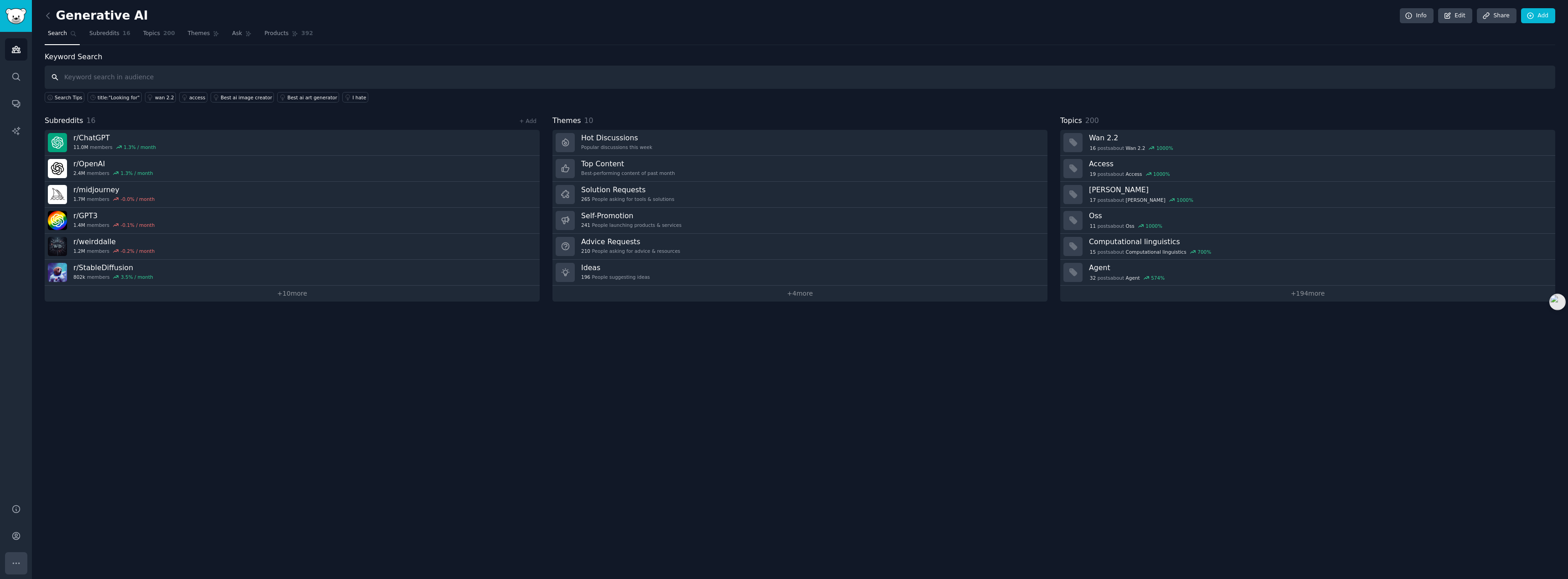
click at [16, 560] on icon "Sidebar" at bounding box center [16, 563] width 10 height 10
click at [12, 543] on link "Account" at bounding box center [16, 536] width 23 height 23
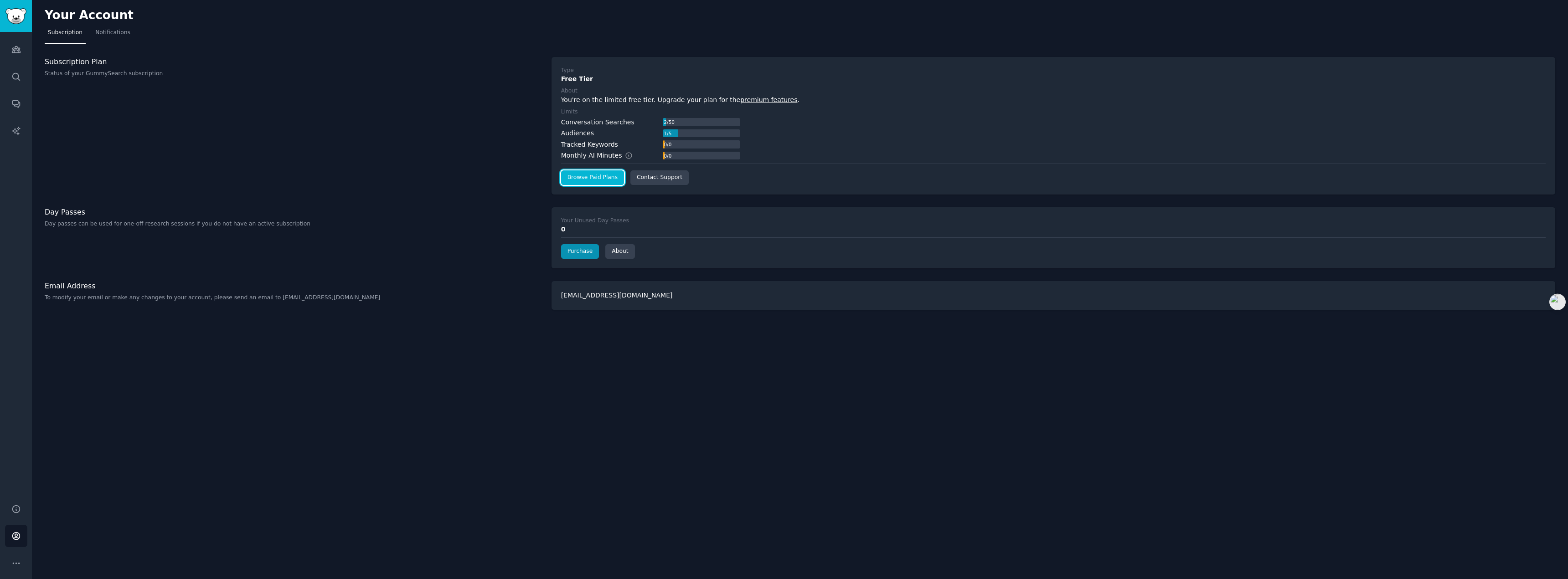
click at [609, 182] on link "Browse Paid Plans" at bounding box center [592, 178] width 63 height 15
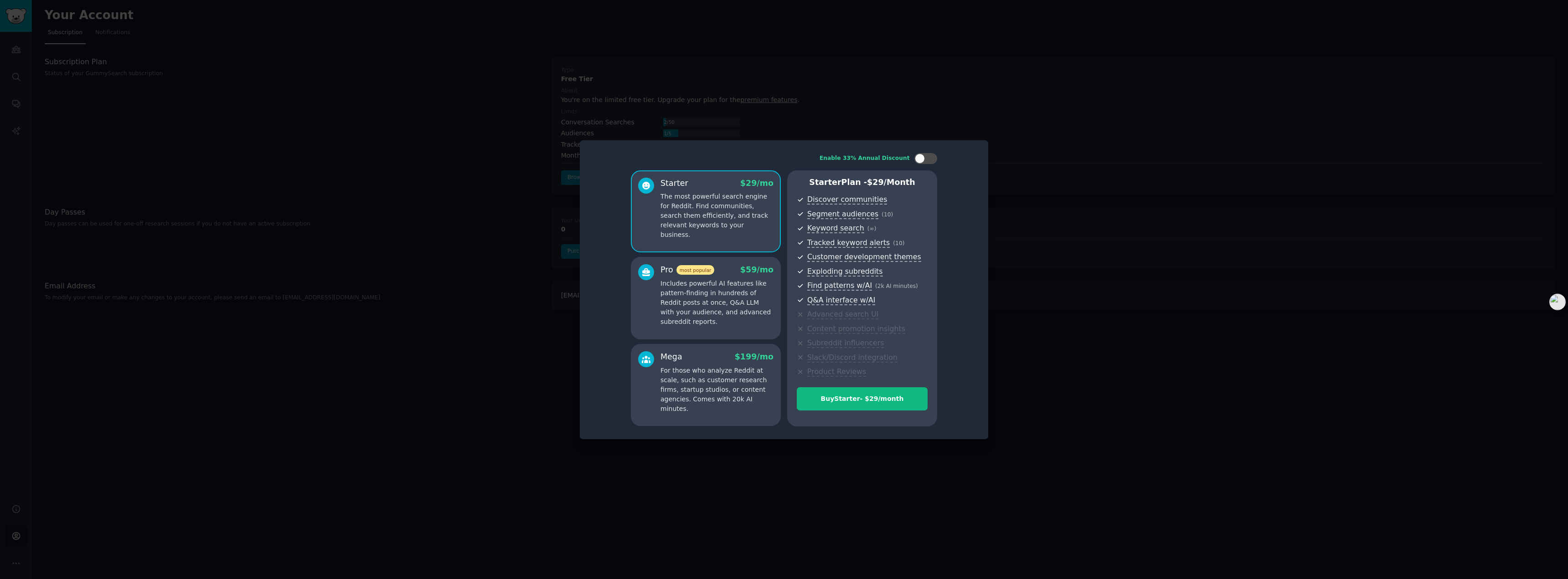
click at [681, 294] on p "Includes powerful AI features like pattern-finding in hundreds of Reddit posts …" at bounding box center [717, 302] width 113 height 48
click at [721, 353] on div "Mega $ 199 /mo" at bounding box center [717, 356] width 113 height 12
click at [715, 317] on p "Includes powerful AI features like pattern-finding in hundreds of Reddit posts …" at bounding box center [717, 302] width 113 height 48
click at [718, 362] on div "Mega $ 199 /mo" at bounding box center [717, 356] width 113 height 12
click at [718, 231] on div "Starter $ 29 /mo The most powerful search engine for Reddit. Find communities, …" at bounding box center [705, 211] width 150 height 82
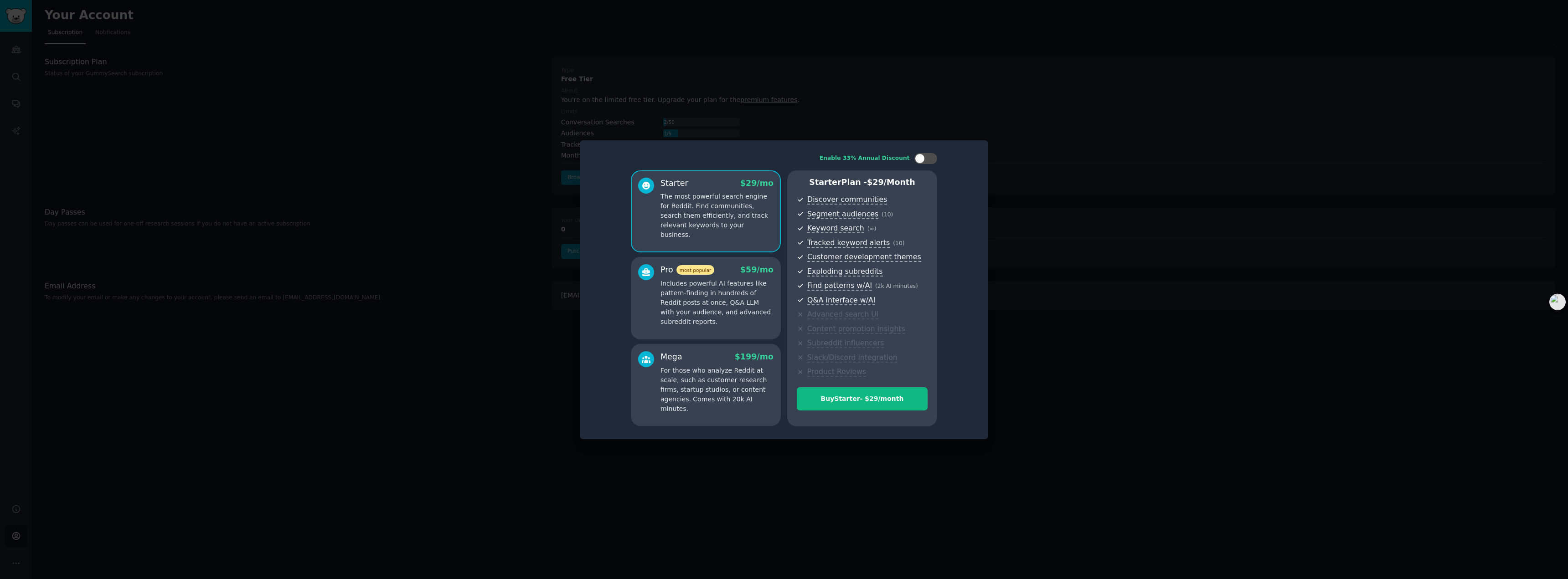
click at [711, 272] on span "most popular" at bounding box center [695, 270] width 38 height 10
click at [718, 216] on p "The most powerful search engine for Reddit. Find communities, search them effic…" at bounding box center [717, 215] width 113 height 48
click at [721, 293] on p "Includes powerful AI features like pattern-finding in hundreds of Reddit posts …" at bounding box center [717, 302] width 113 height 48
click at [724, 226] on p "The most powerful search engine for Reddit. Find communities, search them effic…" at bounding box center [717, 215] width 113 height 48
click at [716, 286] on p "Includes powerful AI features like pattern-finding in hundreds of Reddit posts …" at bounding box center [717, 302] width 113 height 48
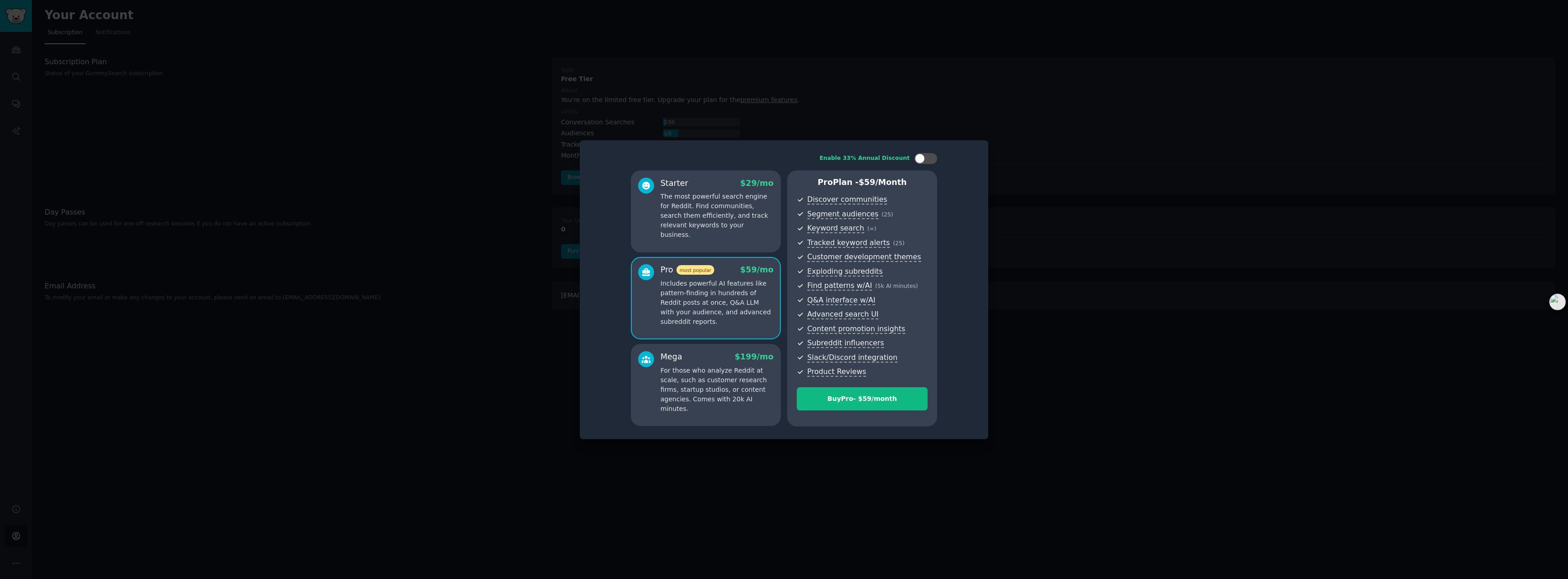
click at [1017, 153] on div at bounding box center [784, 290] width 1568 height 579
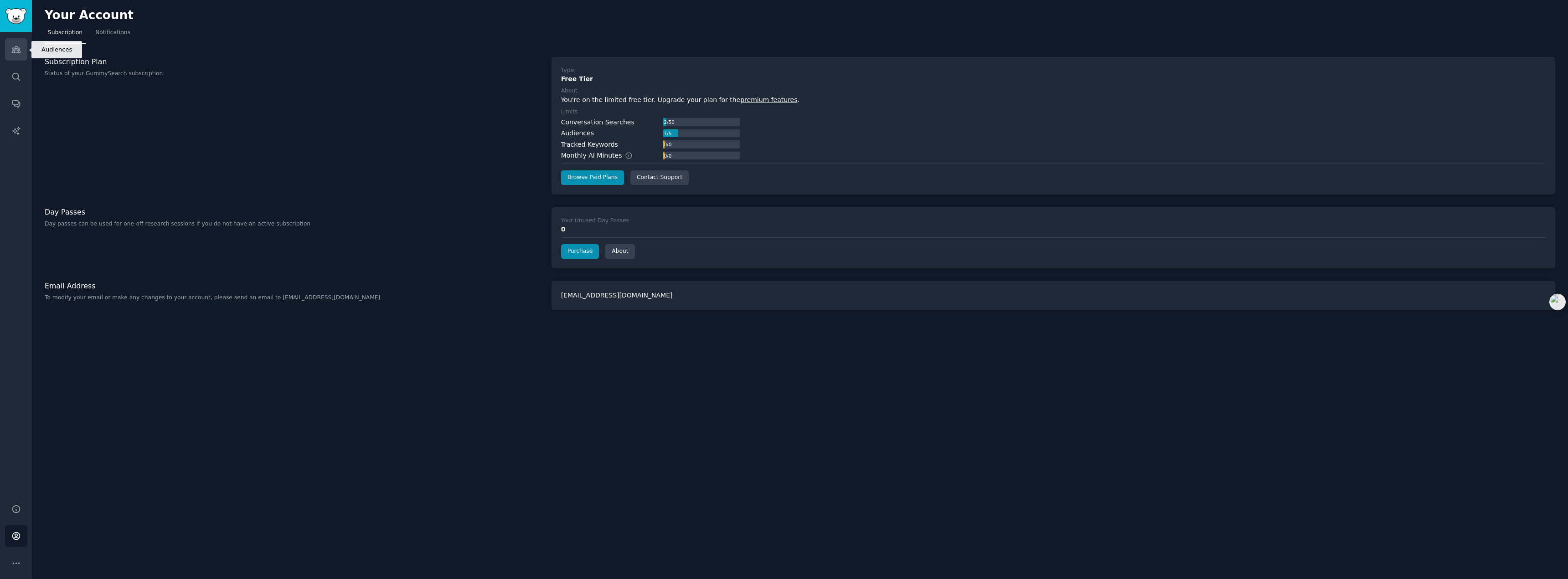
click at [18, 43] on link "Audiences" at bounding box center [16, 49] width 23 height 23
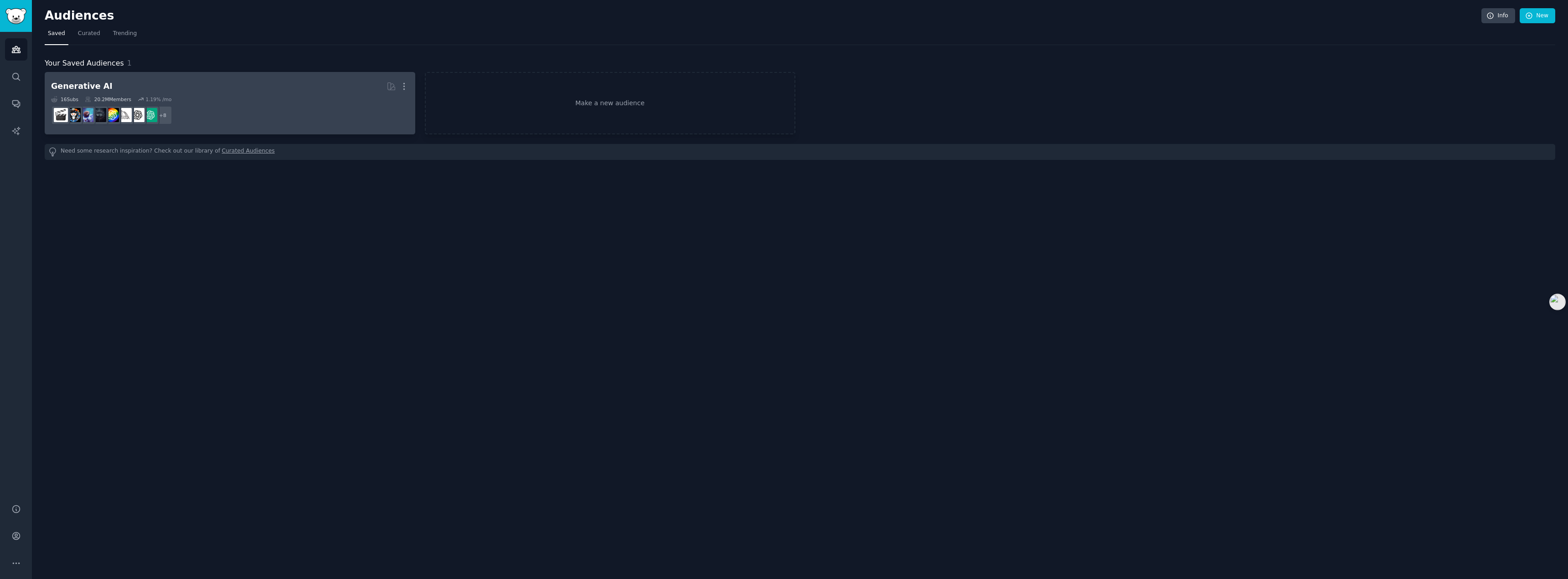
click at [128, 86] on h2 "Generative AI More" at bounding box center [230, 86] width 358 height 16
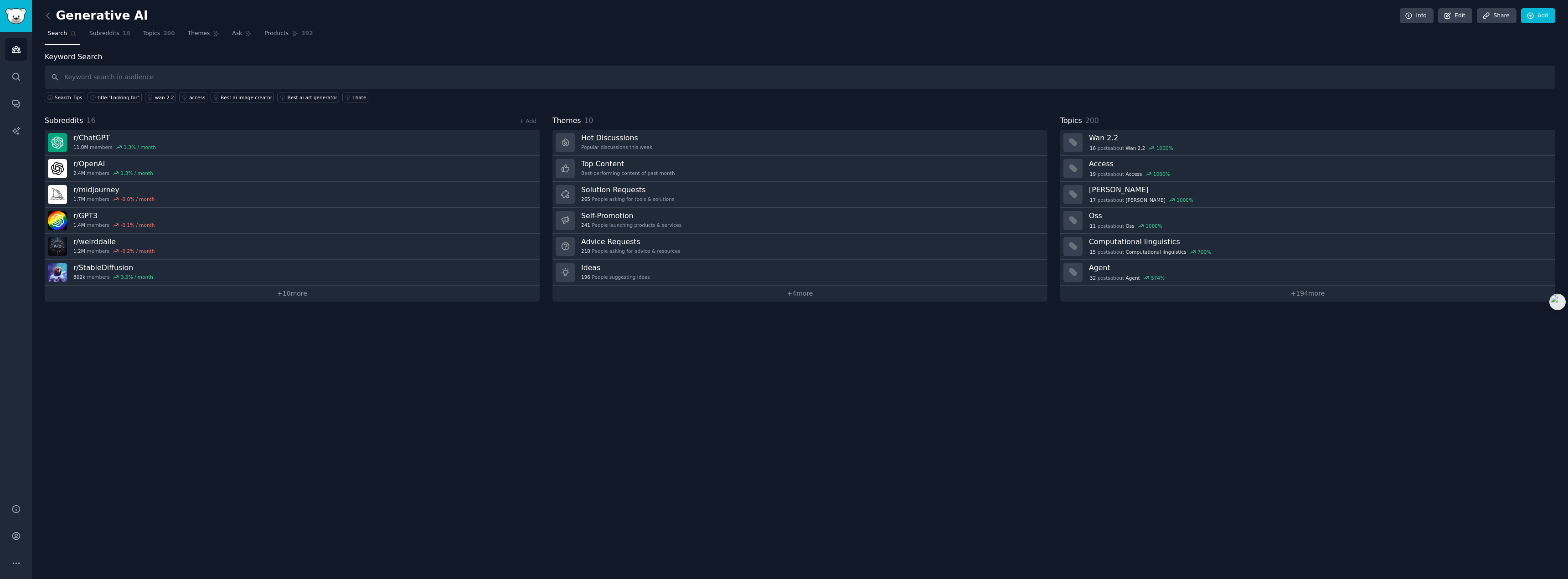
click at [240, 109] on div "Keyword Search Search Tips title:"Looking for" wan 2.2 access Best ai image cre…" at bounding box center [800, 176] width 1511 height 250
click at [102, 33] on span "Subreddits" at bounding box center [104, 33] width 30 height 8
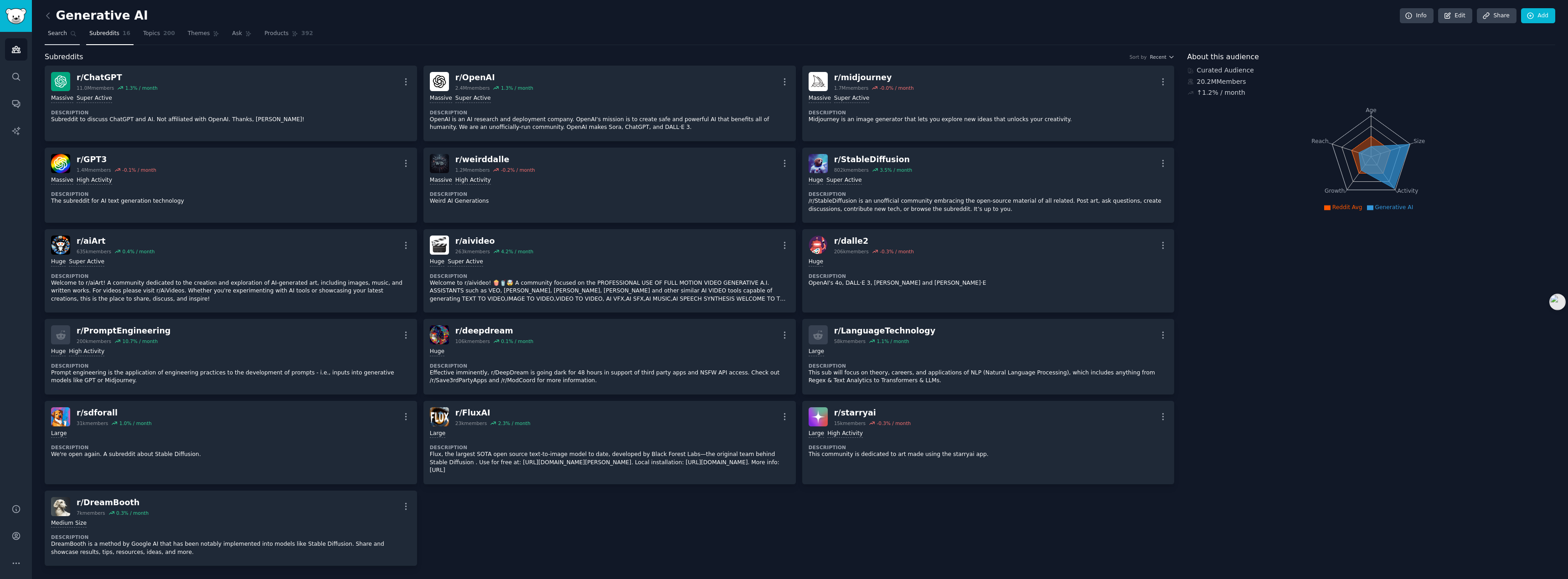
click at [55, 35] on span "Search" at bounding box center [57, 33] width 19 height 8
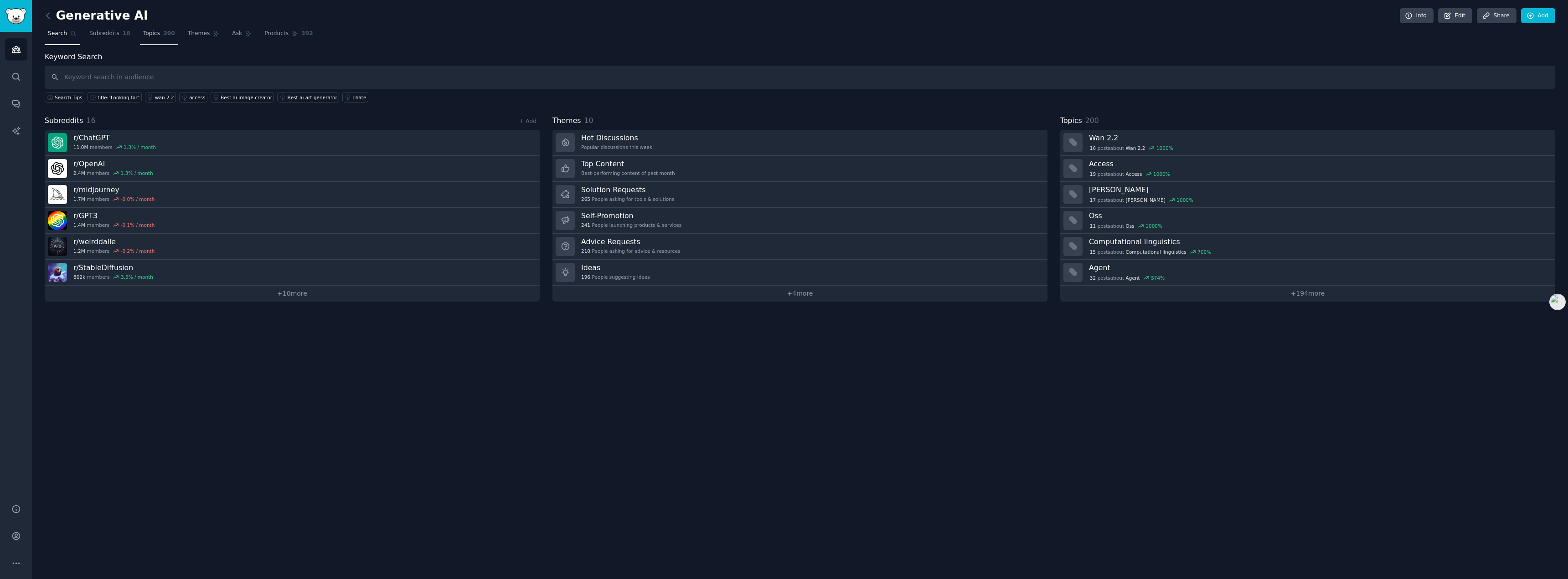
click at [159, 39] on link "Topics 200" at bounding box center [159, 35] width 38 height 19
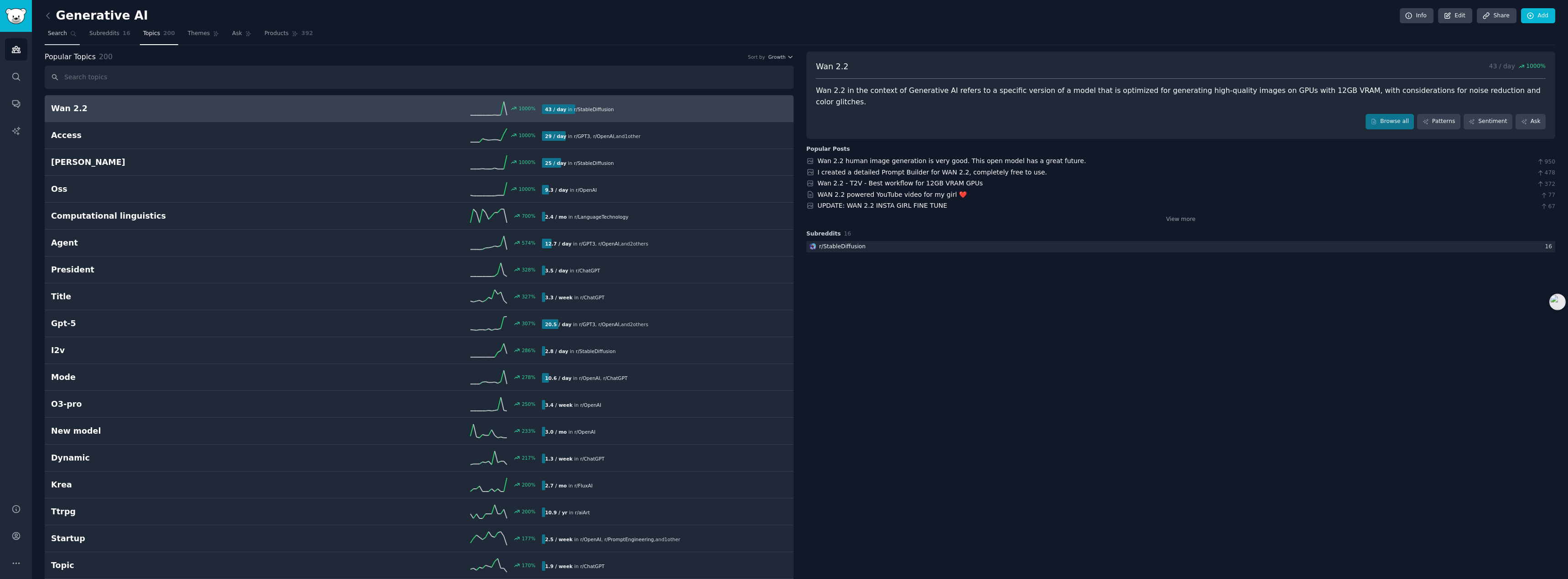
click at [57, 33] on span "Search" at bounding box center [57, 33] width 19 height 8
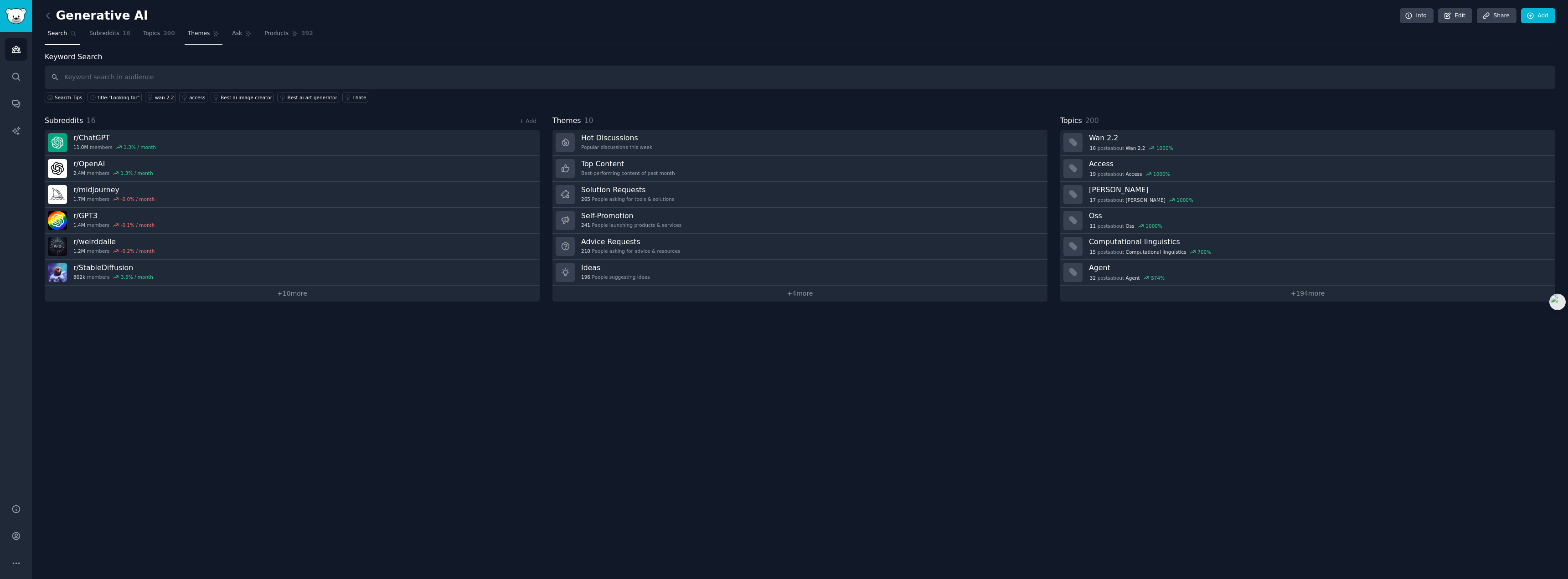
click at [198, 40] on link "Themes" at bounding box center [203, 35] width 38 height 19
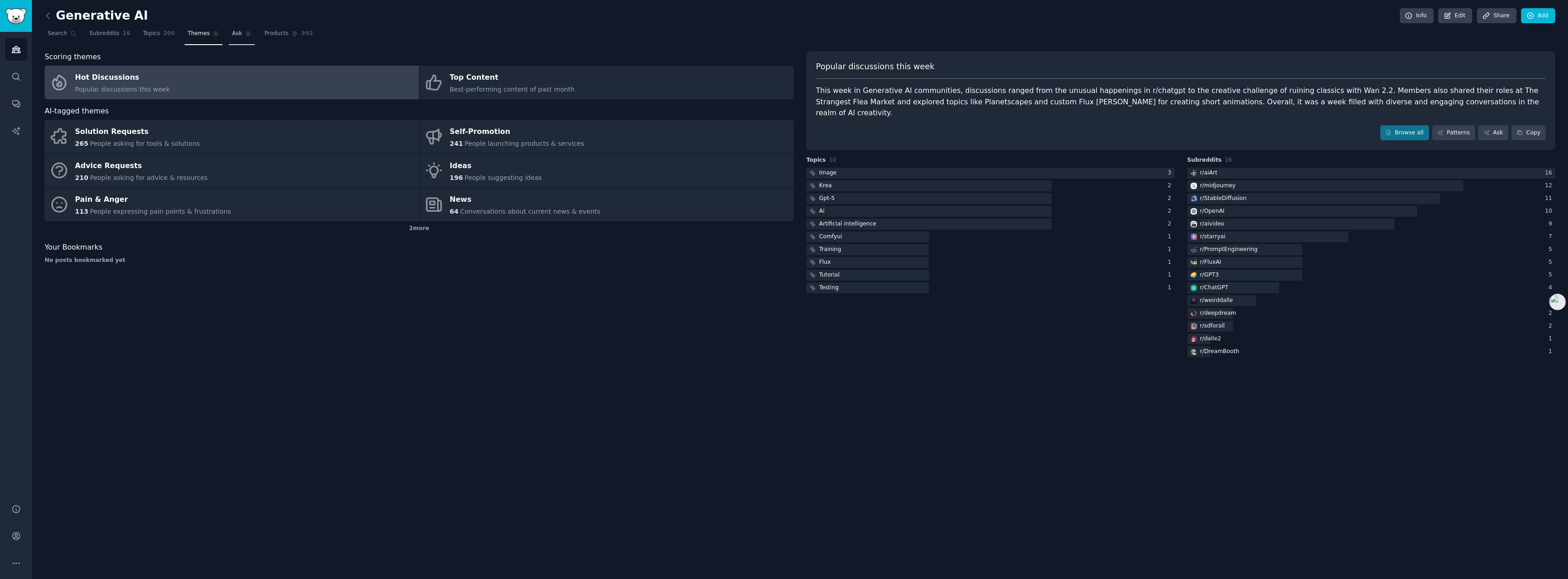
click at [229, 41] on link "Ask" at bounding box center [242, 35] width 26 height 19
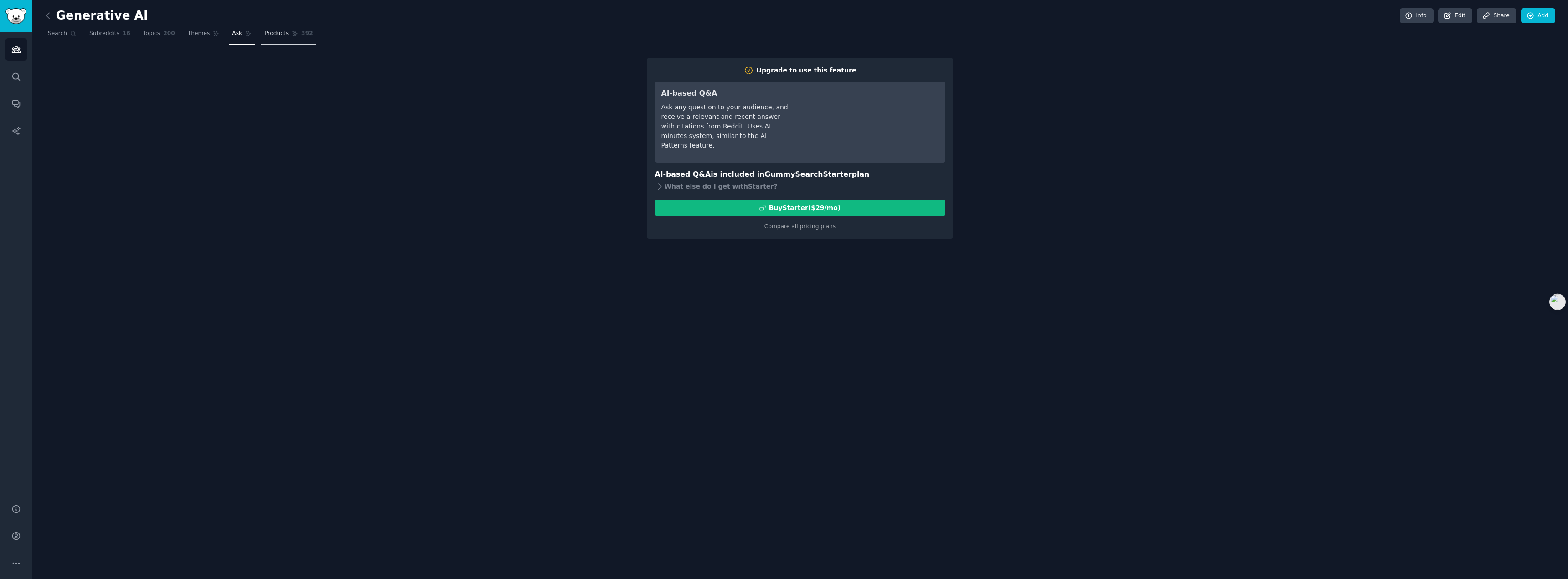
click at [275, 35] on span "Products" at bounding box center [276, 33] width 24 height 8
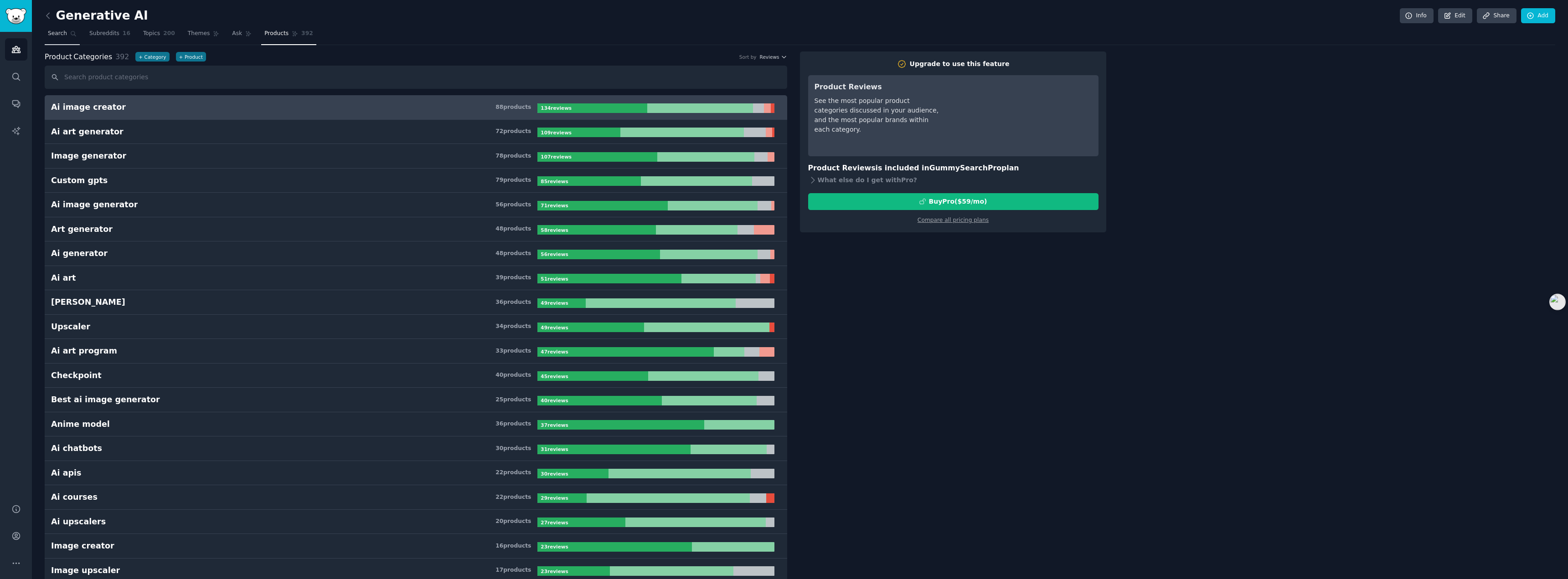
click at [61, 36] on span "Search" at bounding box center [57, 33] width 19 height 8
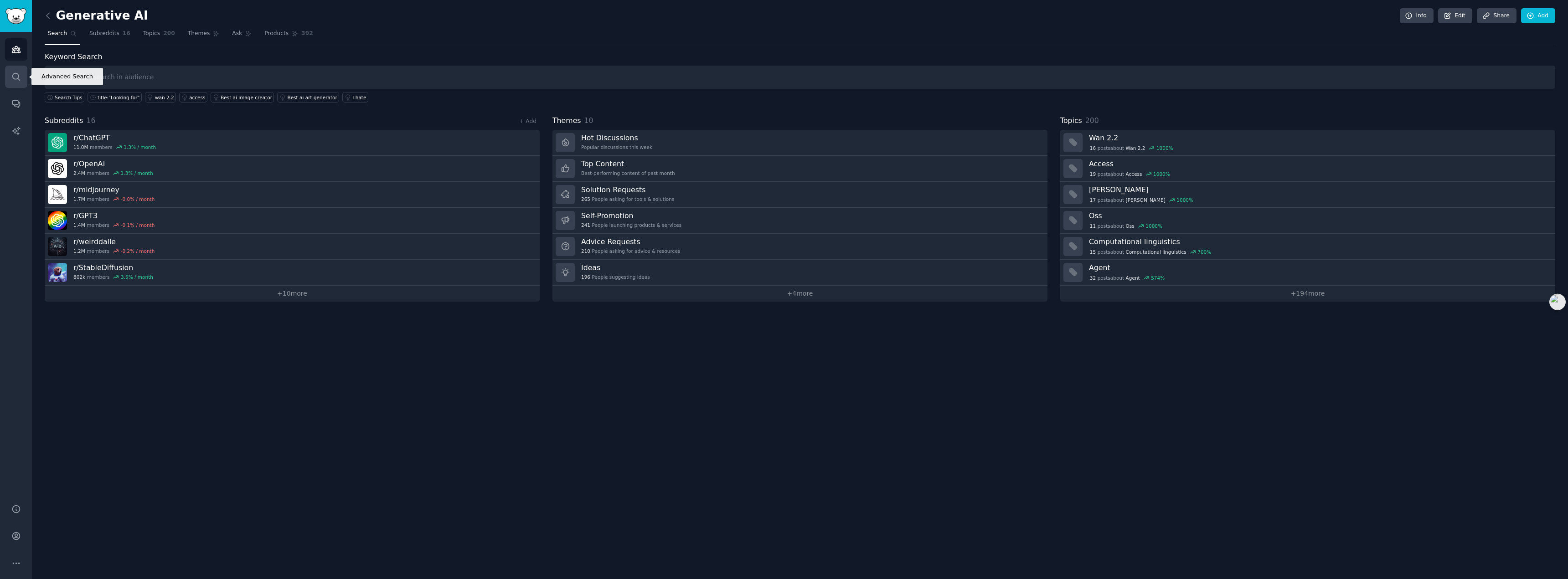
click at [13, 79] on icon "Sidebar" at bounding box center [16, 77] width 10 height 10
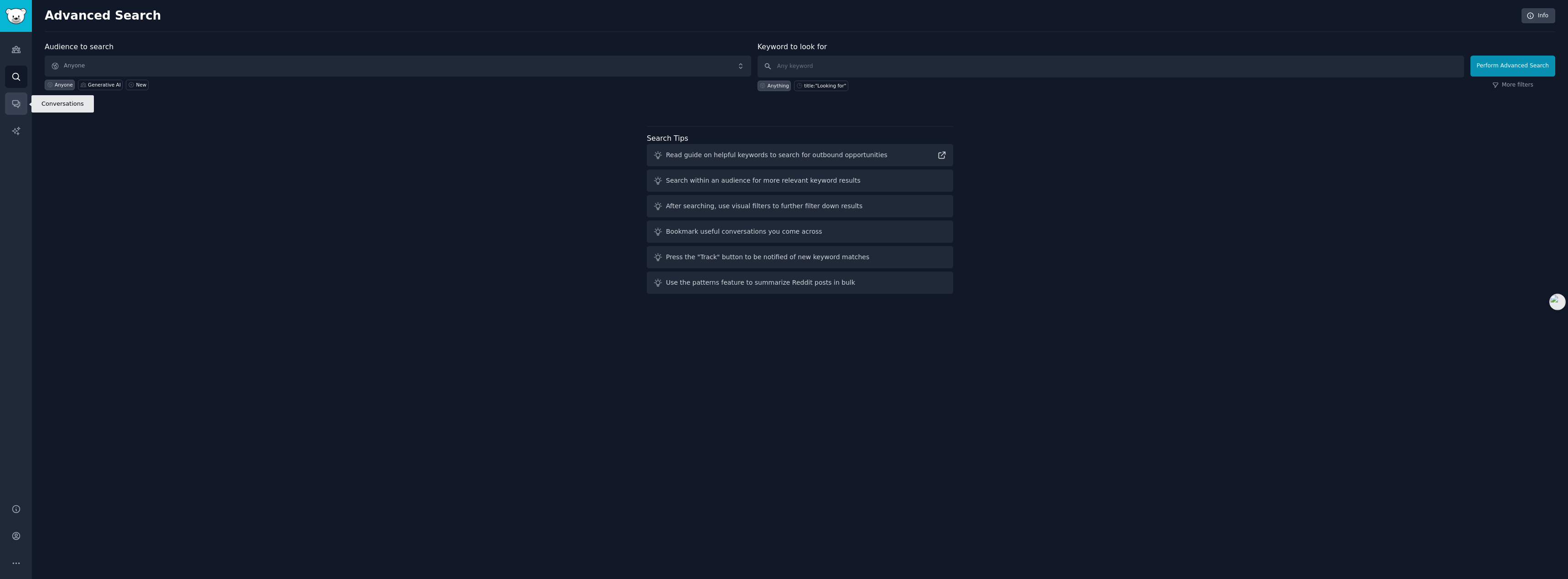
click at [14, 100] on icon "Sidebar" at bounding box center [16, 104] width 7 height 7
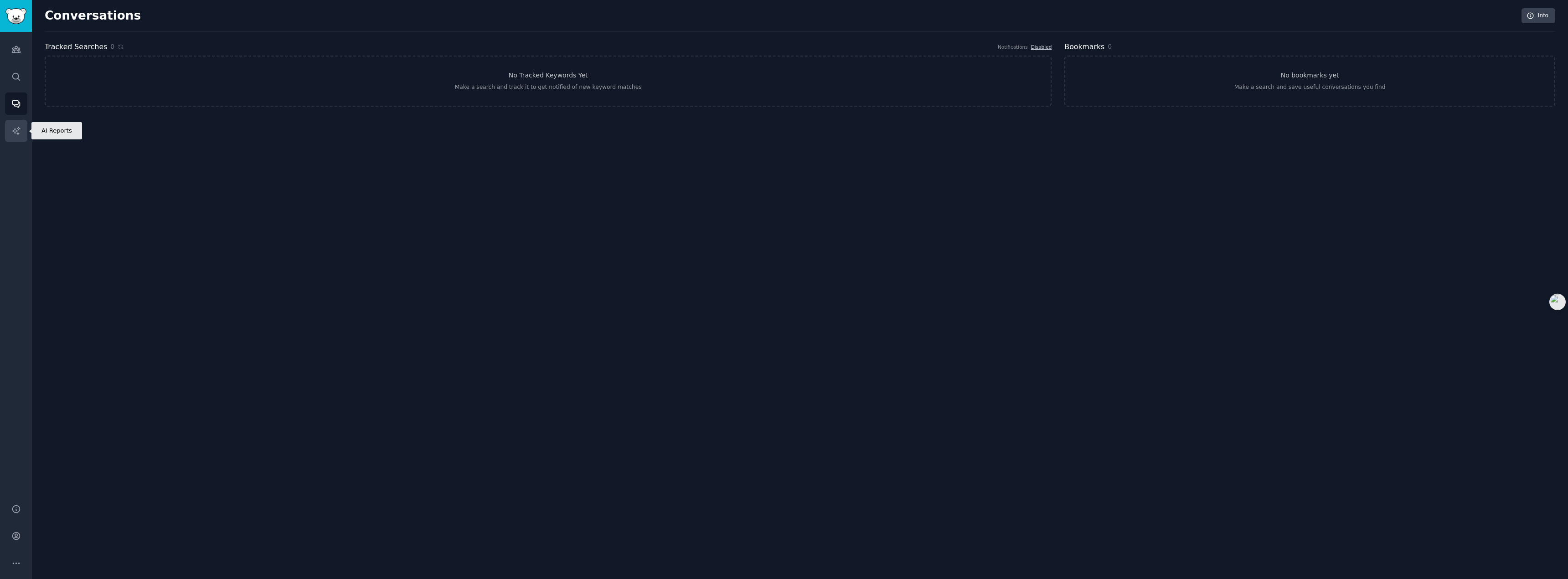
click at [18, 123] on link "AI Reports" at bounding box center [16, 131] width 23 height 23
click at [15, 57] on link "Audiences" at bounding box center [16, 49] width 23 height 23
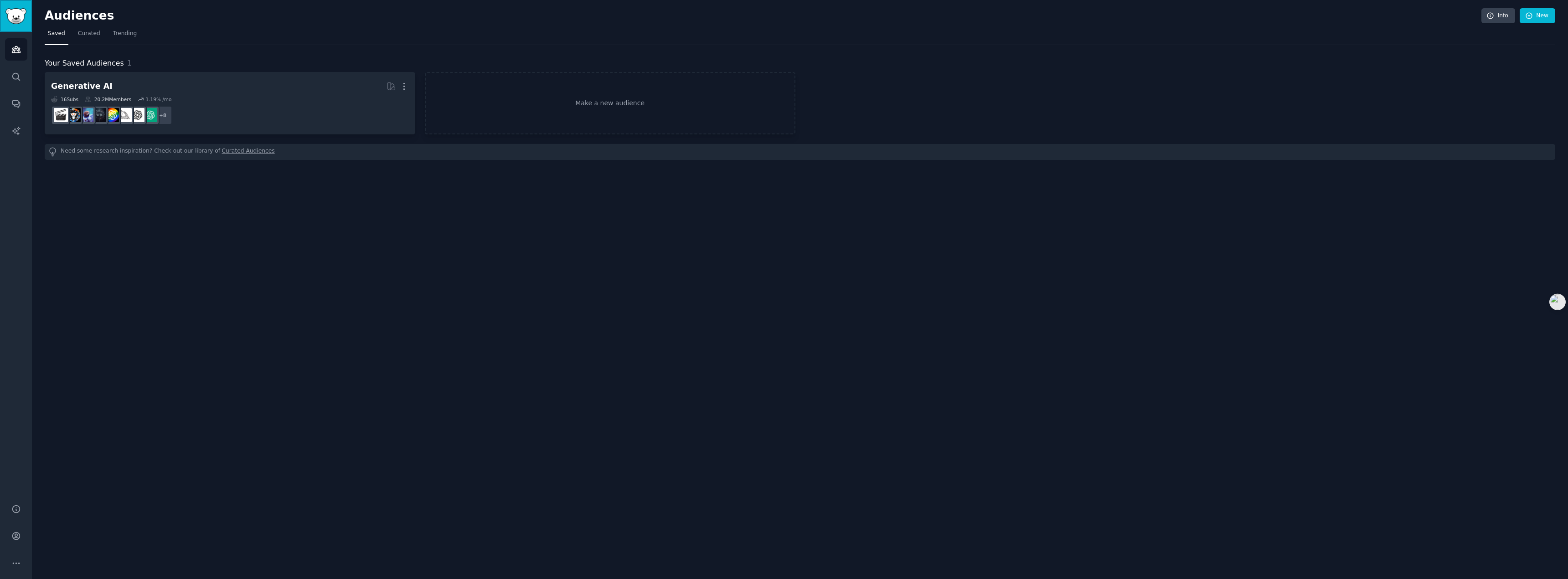
click at [13, 19] on img "Sidebar" at bounding box center [16, 16] width 21 height 16
